Goal: Book appointment/travel/reservation

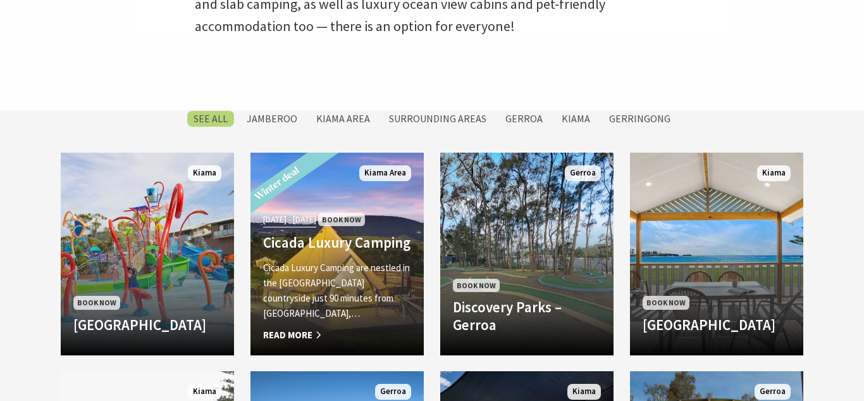
scroll to position [517, 0]
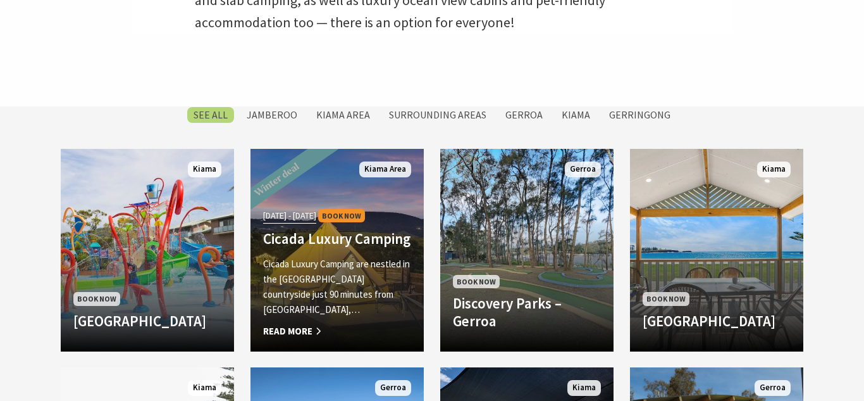
click at [327, 177] on link "Another Image Used [DATE] - [DATE] Book Now Cicada Luxury Camping Cicada Luxury…" at bounding box center [337, 250] width 173 height 203
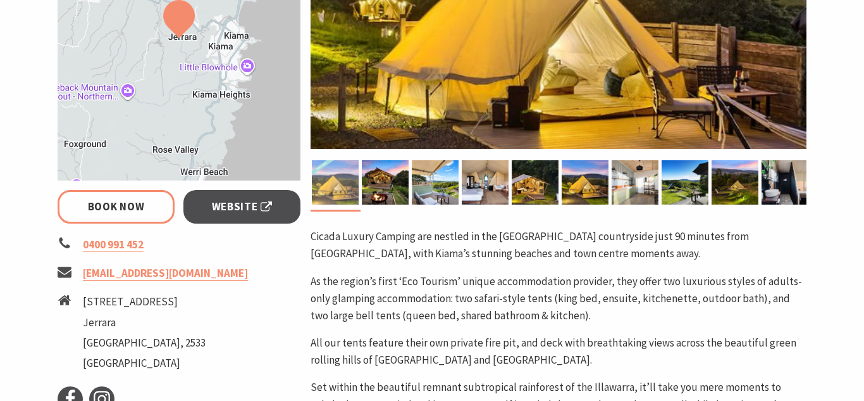
scroll to position [437, 0]
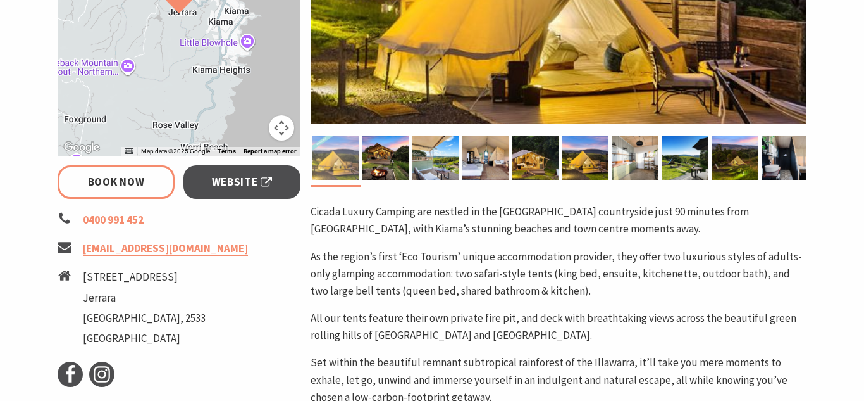
select select "3"
select select "2"
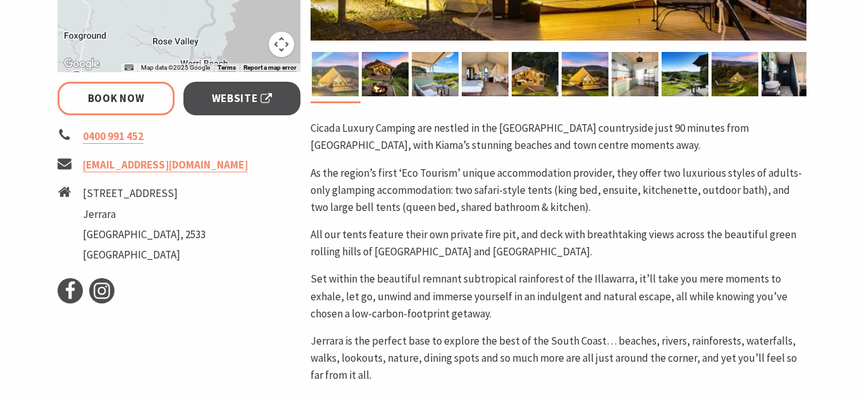
scroll to position [519, 0]
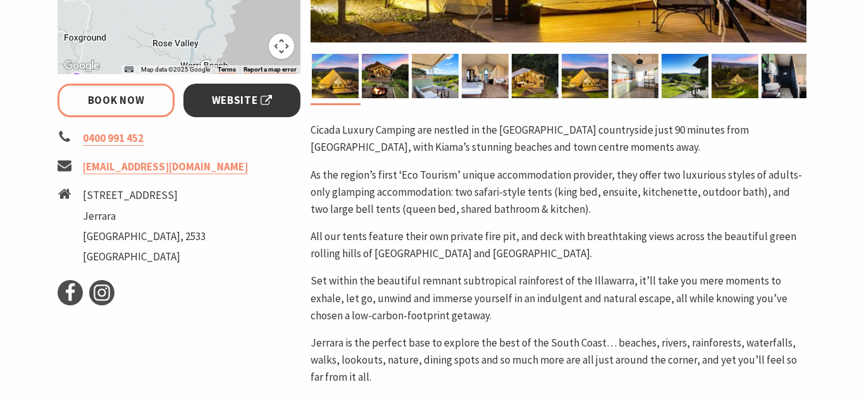
click at [279, 106] on link "Website" at bounding box center [242, 101] width 117 height 34
select select "3"
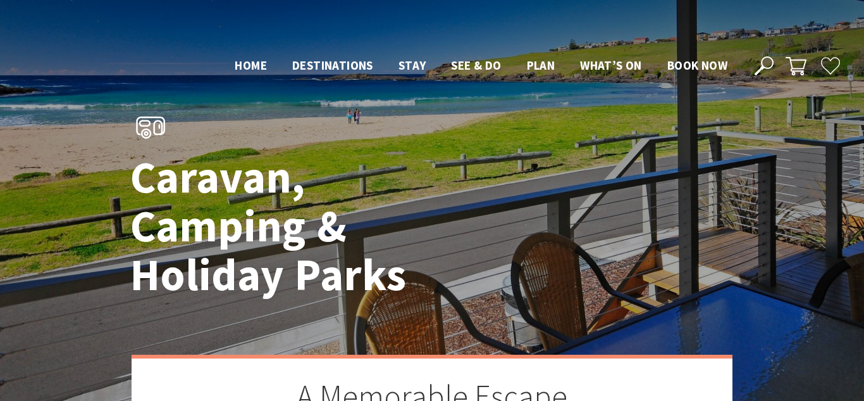
scroll to position [517, 0]
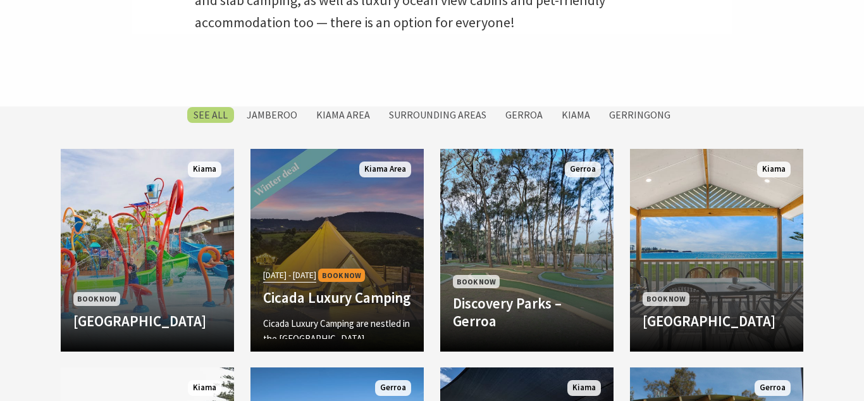
click at [326, 316] on p "Cicada Luxury Camping are nestled in the [GEOGRAPHIC_DATA] countryside just 90 …" at bounding box center [337, 346] width 148 height 61
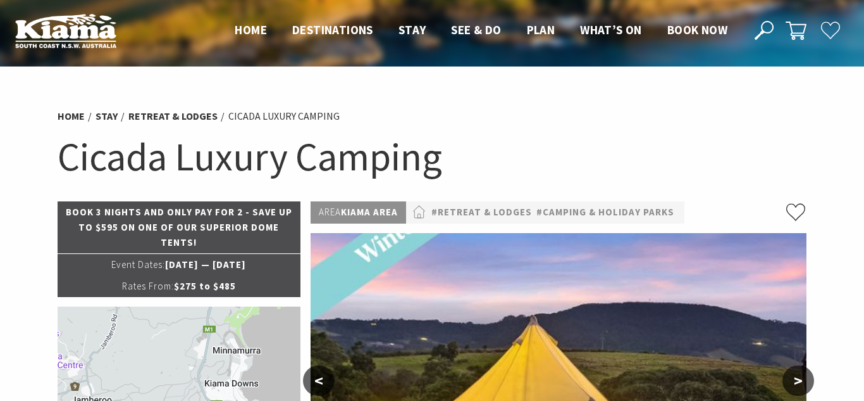
select select "3"
select select "2"
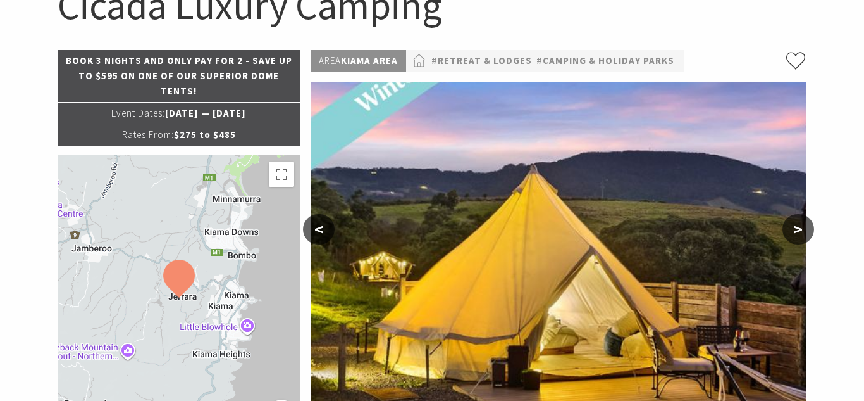
scroll to position [153, 0]
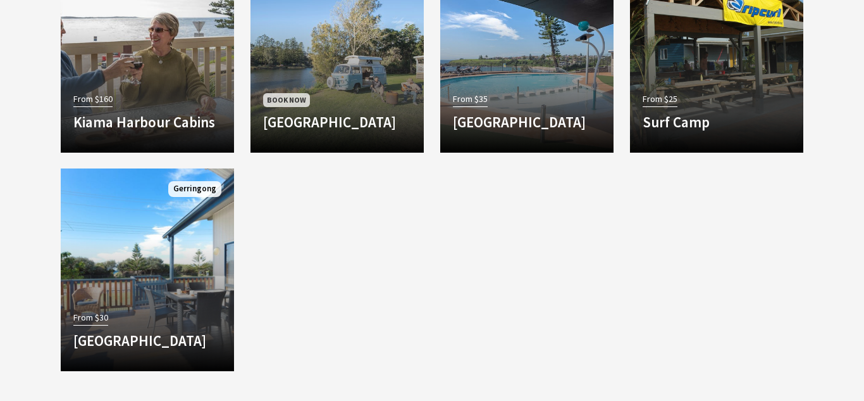
scroll to position [1352, 0]
